Goal: Information Seeking & Learning: Learn about a topic

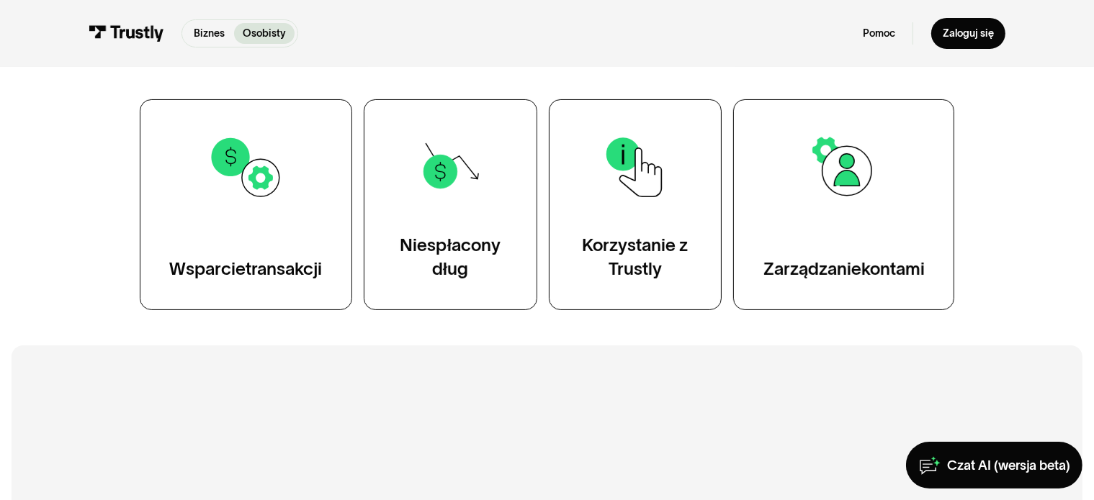
scroll to position [278, 0]
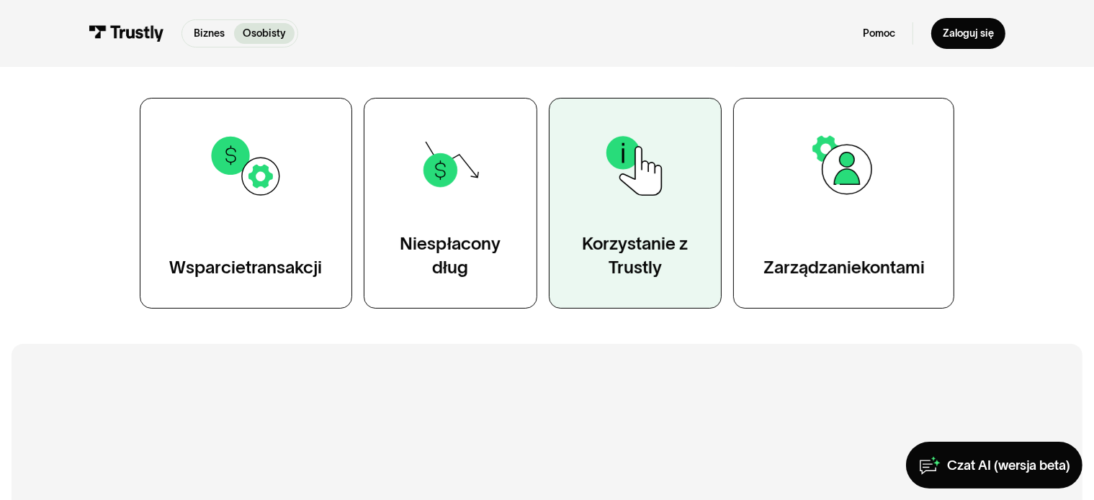
click at [657, 258] on font "Trustly" at bounding box center [634, 267] width 53 height 19
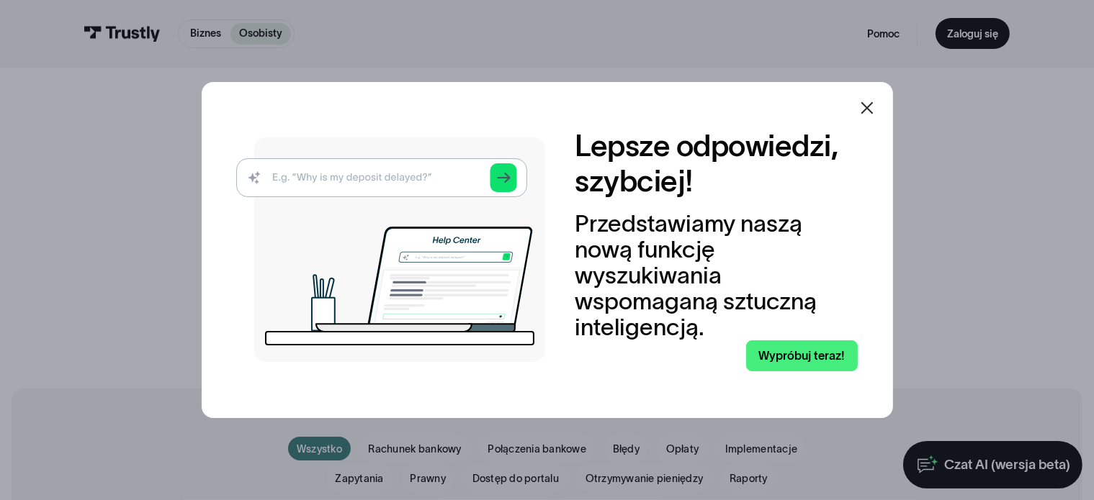
click at [874, 107] on icon at bounding box center [866, 107] width 17 height 17
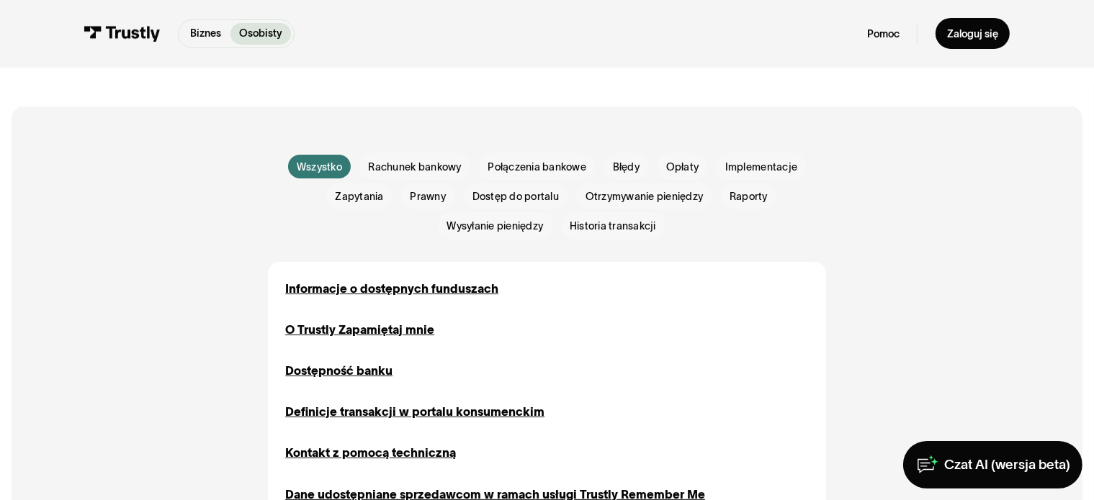
scroll to position [290, 0]
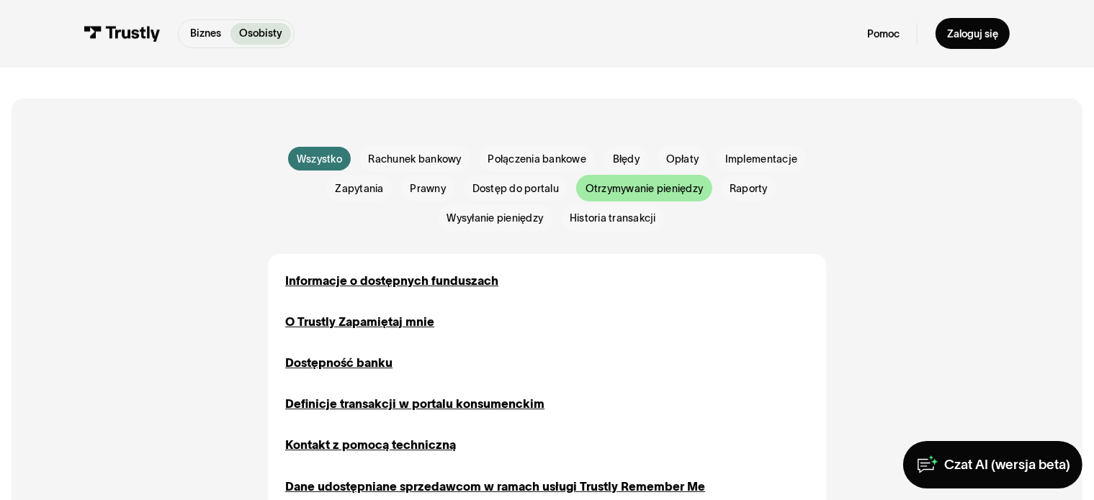
click at [667, 185] on font "Otrzymywanie pieniędzy" at bounding box center [644, 189] width 118 height 12
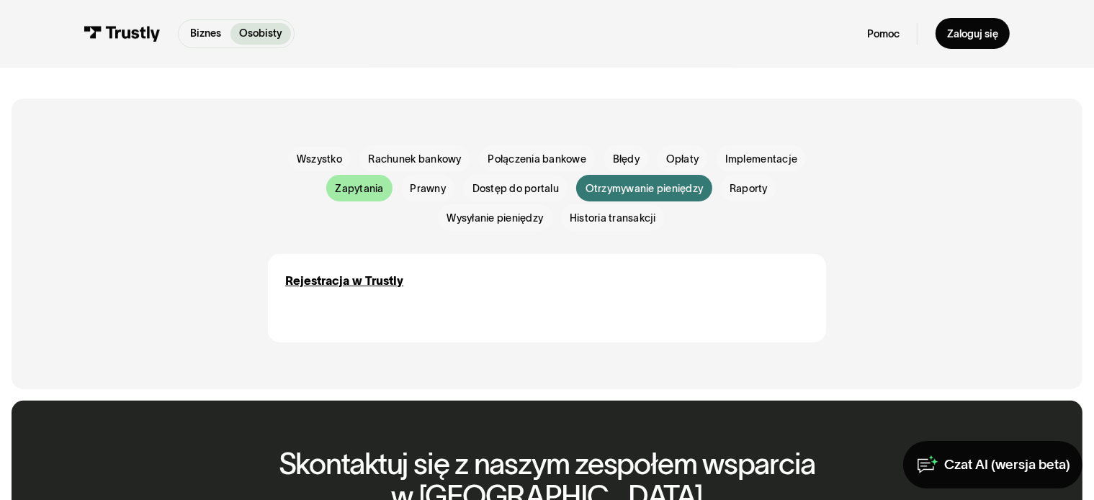
click at [364, 194] on font "Zapytania" at bounding box center [359, 189] width 48 height 12
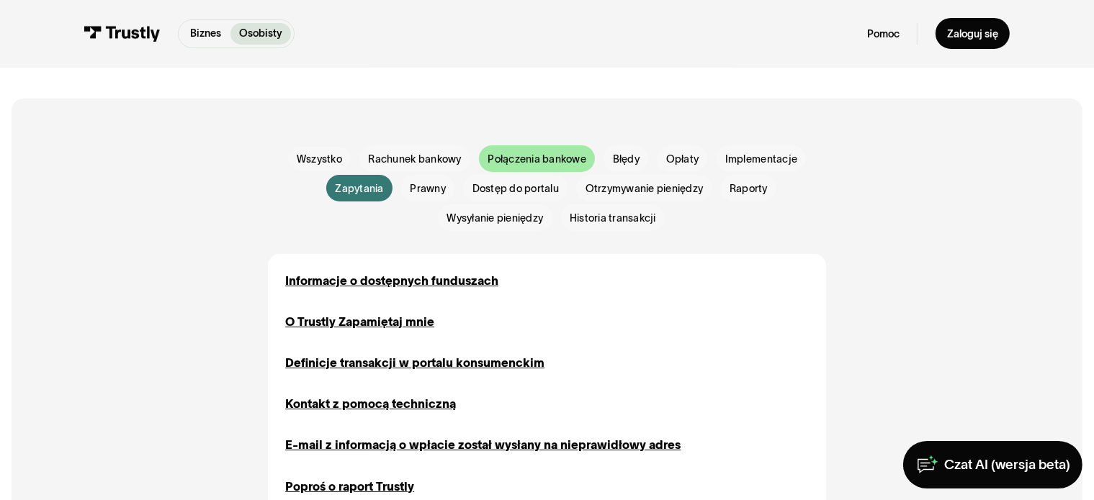
click at [528, 165] on font "Połączenia bankowe" at bounding box center [536, 159] width 99 height 12
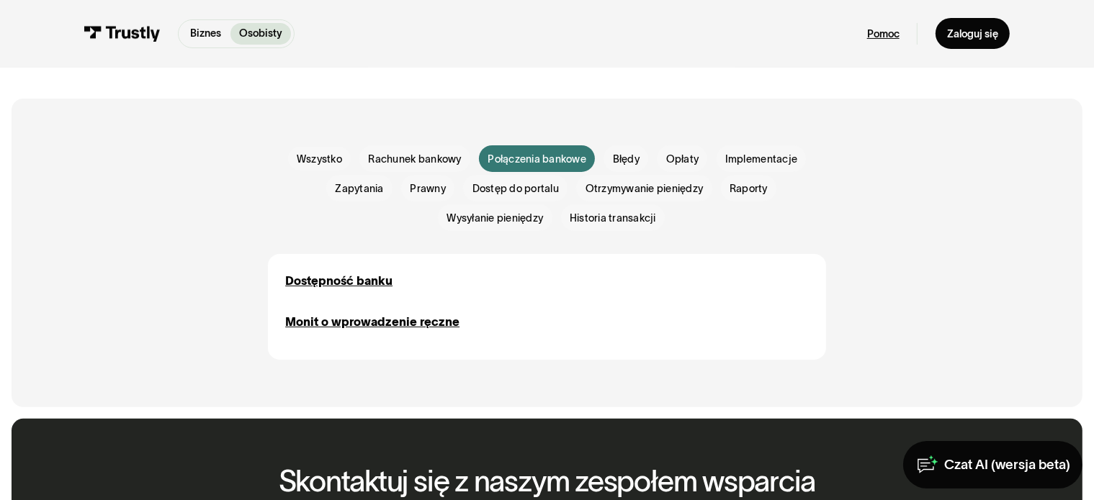
click at [883, 31] on font "Pomoc" at bounding box center [883, 34] width 32 height 12
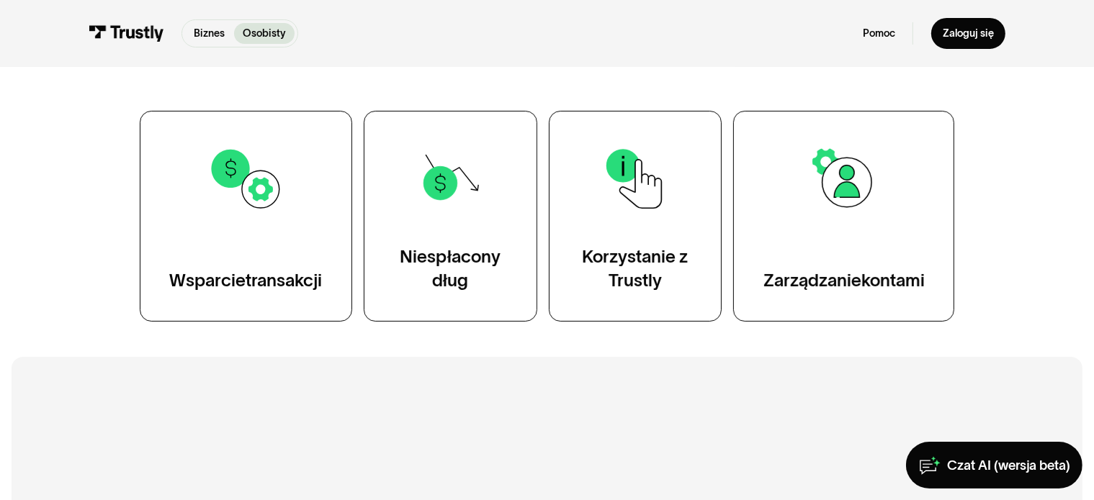
scroll to position [268, 0]
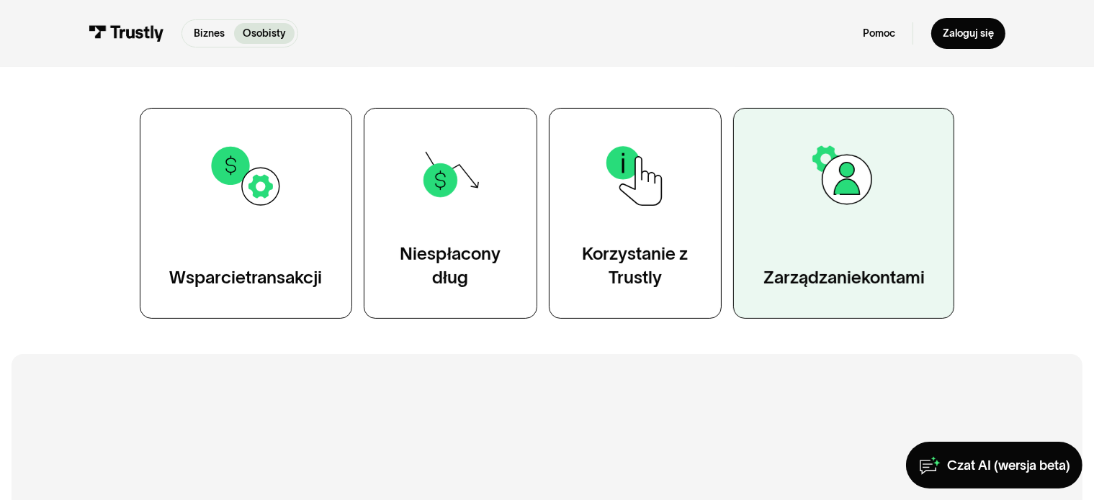
click at [843, 184] on img at bounding box center [844, 176] width 76 height 76
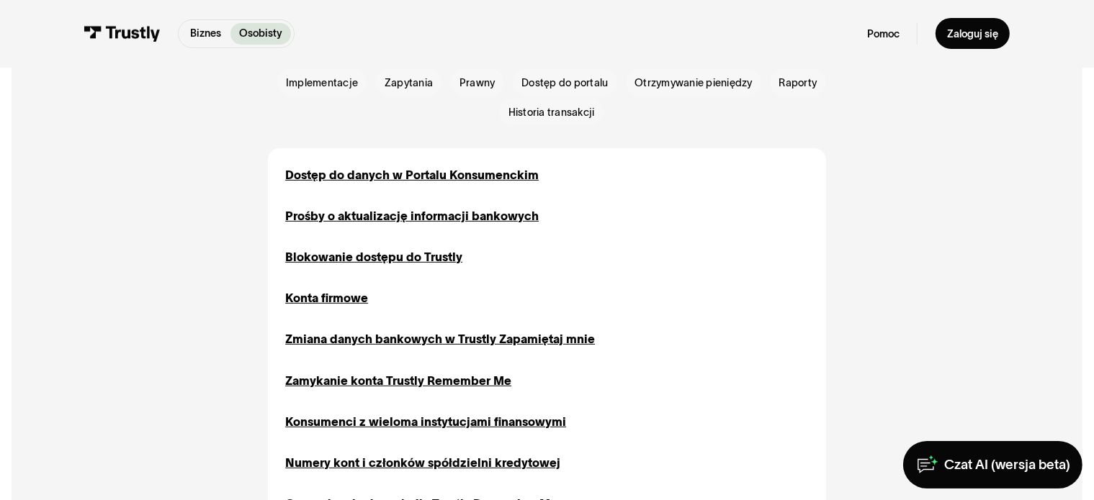
scroll to position [429, 0]
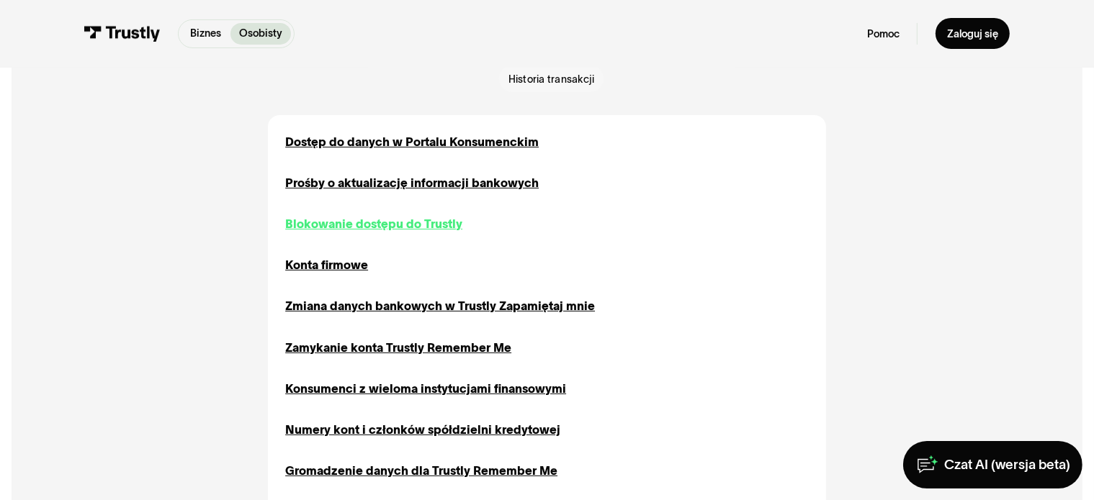
click at [387, 230] on font "Blokowanie dostępu do Trustly" at bounding box center [373, 223] width 177 height 13
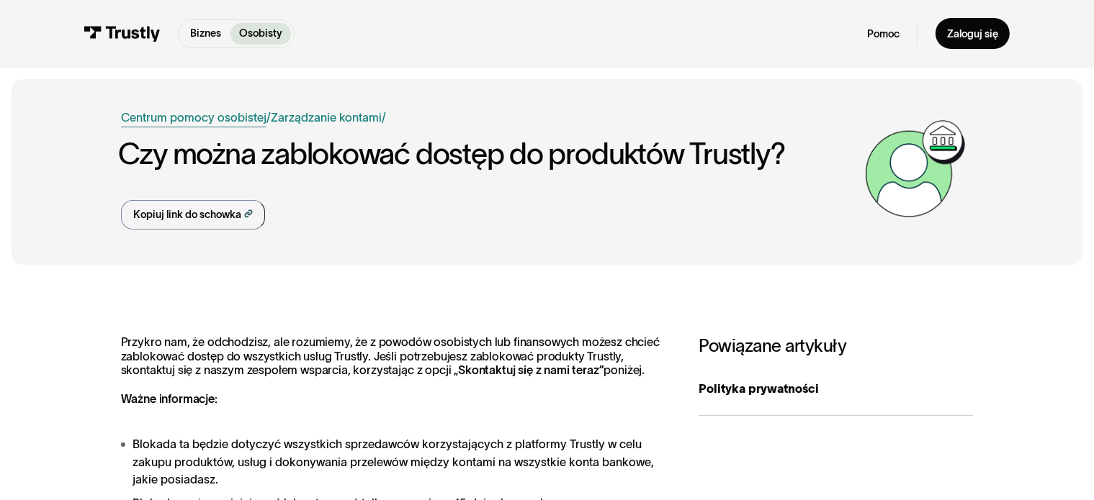
click at [241, 120] on font "Centrum pomocy osobistej" at bounding box center [193, 117] width 145 height 13
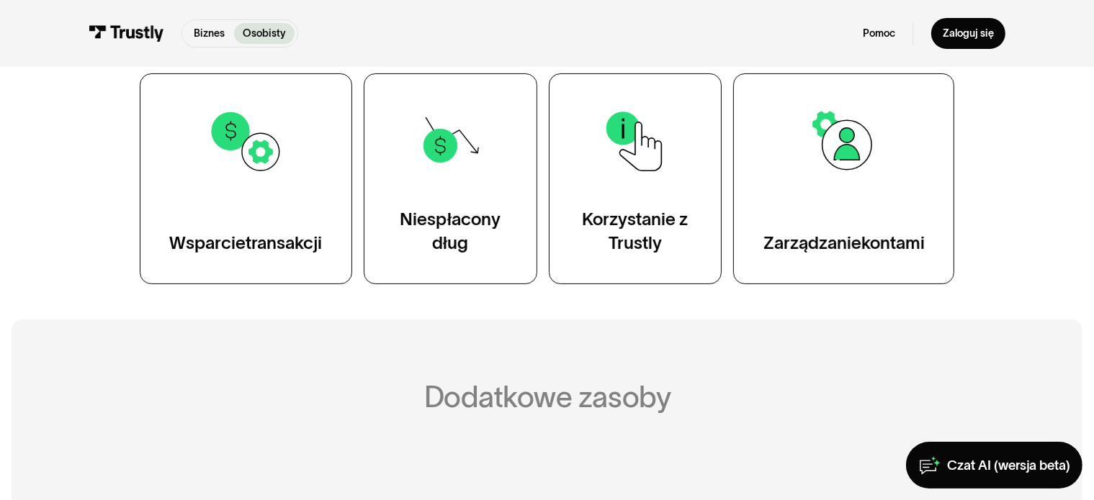
scroll to position [304, 0]
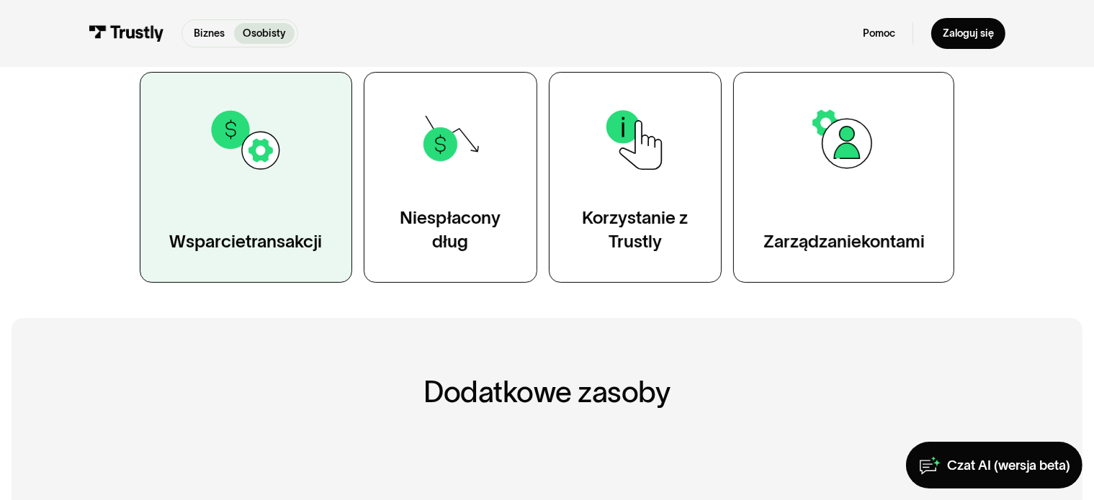
click at [223, 233] on font "Wsparcie" at bounding box center [207, 241] width 76 height 19
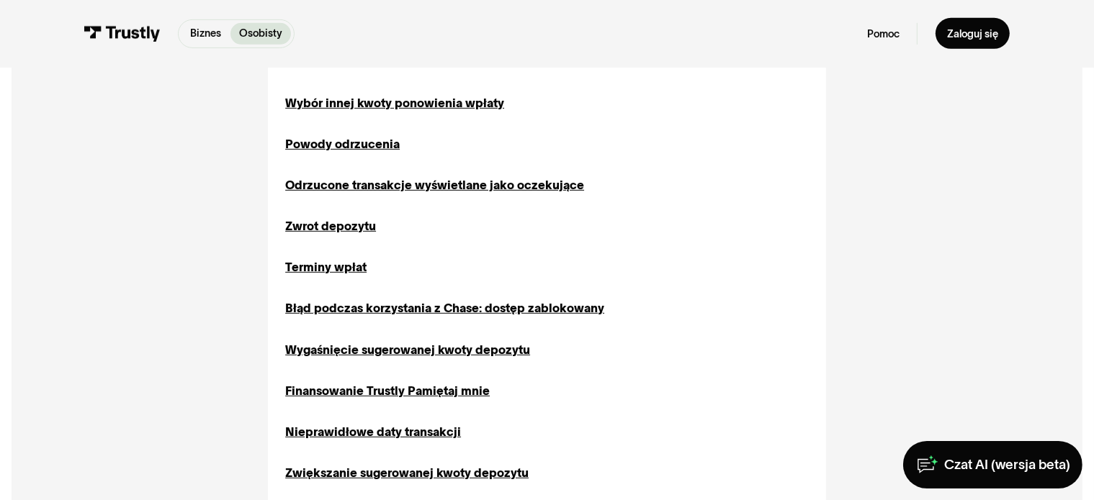
scroll to position [675, 0]
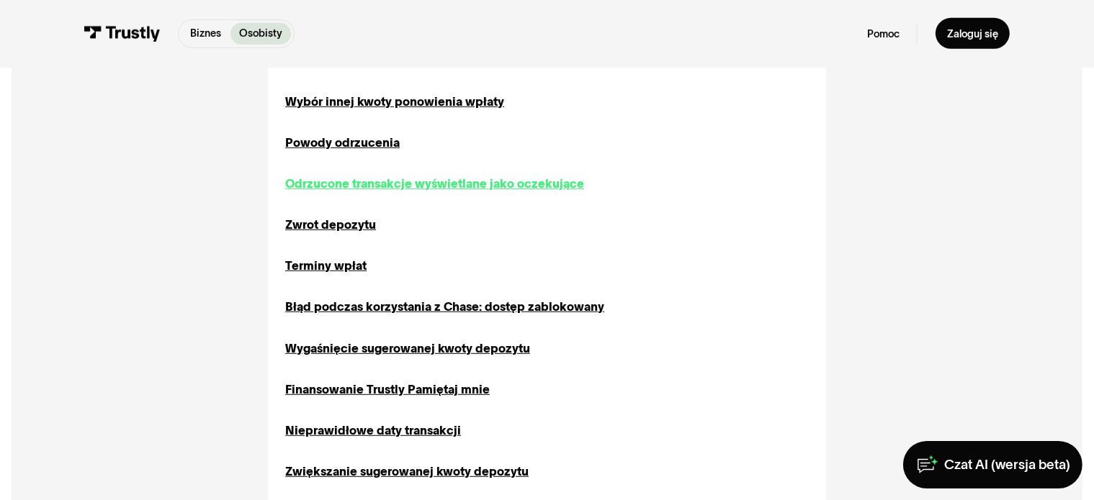
click at [328, 189] on font "Odrzucone transakcje wyświetlane jako oczekujące" at bounding box center [434, 183] width 299 height 13
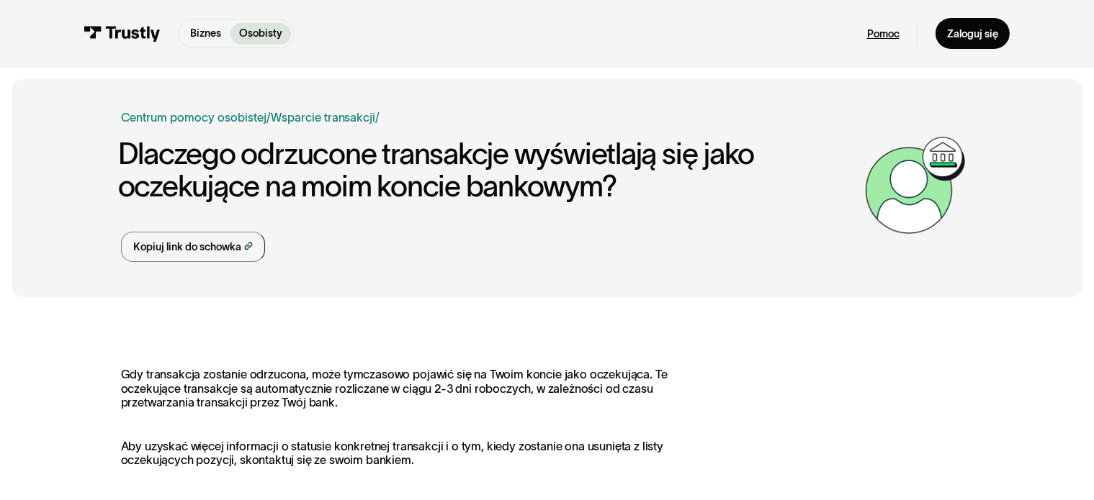
click at [885, 39] on font "Pomoc" at bounding box center [883, 34] width 32 height 12
